Goal: Navigation & Orientation: Find specific page/section

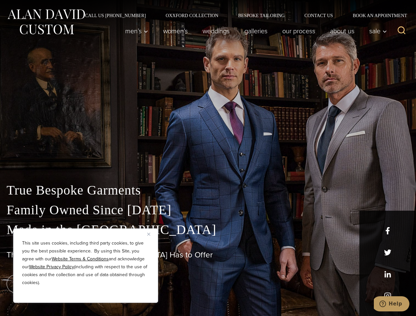
click at [208, 158] on div "True Bespoke Garments Family Owned Since [DATE] Made in [GEOGRAPHIC_DATA] The B…" at bounding box center [208, 232] width 416 height 169
click at [151, 234] on button "Close" at bounding box center [151, 234] width 8 height 8
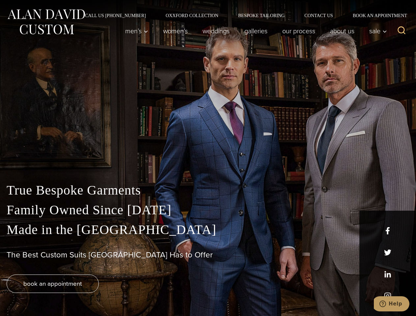
click at [86, 294] on div "True Bespoke Garments Family Owned Since [DATE] Made in [GEOGRAPHIC_DATA] The B…" at bounding box center [208, 248] width 416 height 136
click at [401, 31] on icon "Search" at bounding box center [402, 31] width 10 height 10
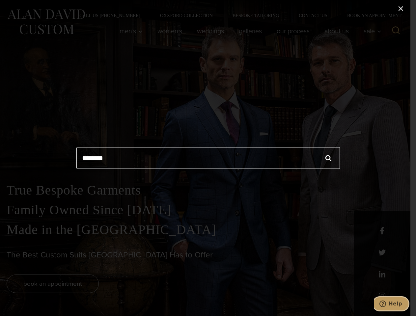
click at [386, 304] on icon "Help" at bounding box center [382, 304] width 7 height 7
